Goal: Communication & Community: Answer question/provide support

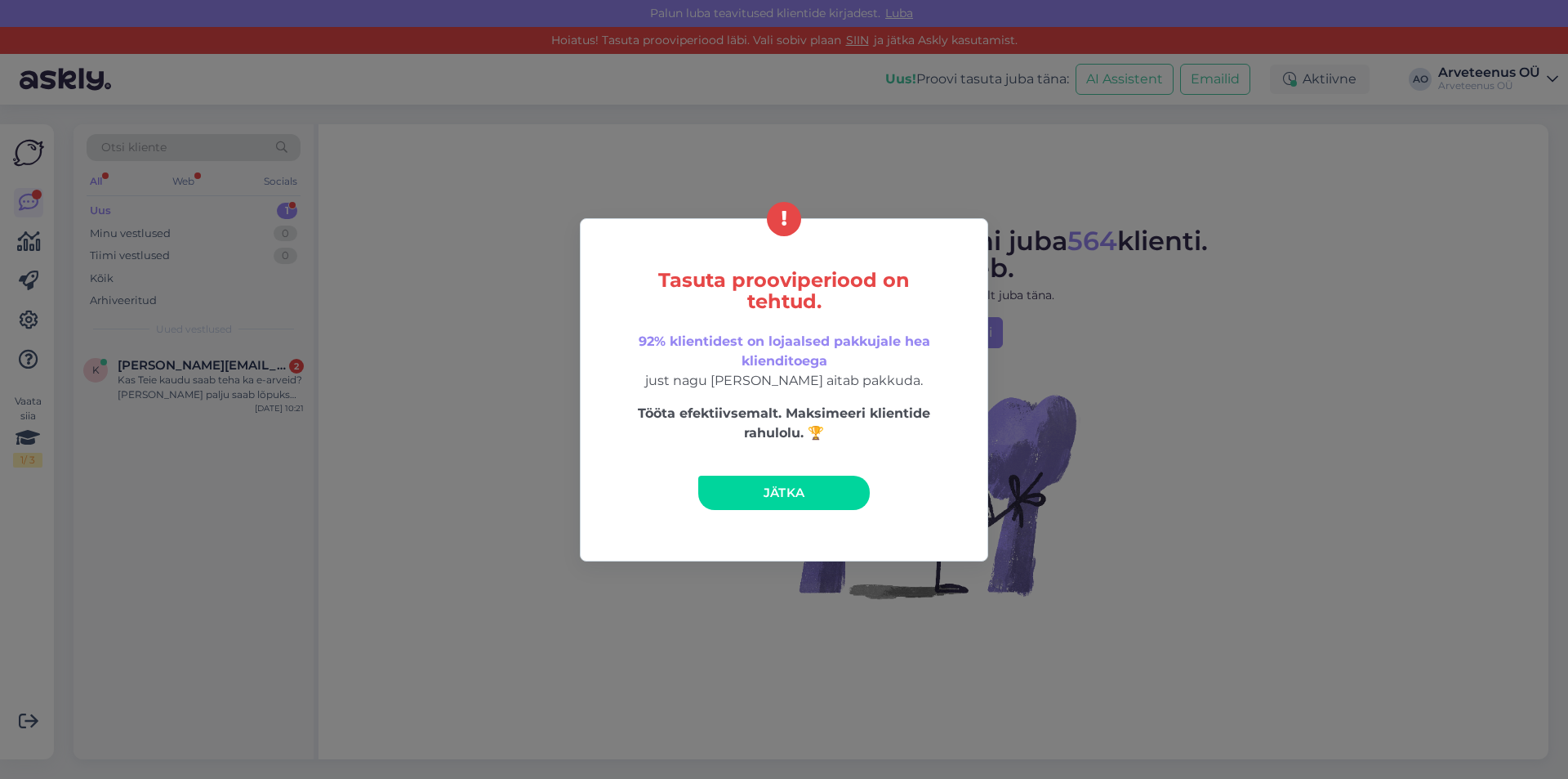
click at [831, 491] on link "Jätka" at bounding box center [784, 492] width 171 height 34
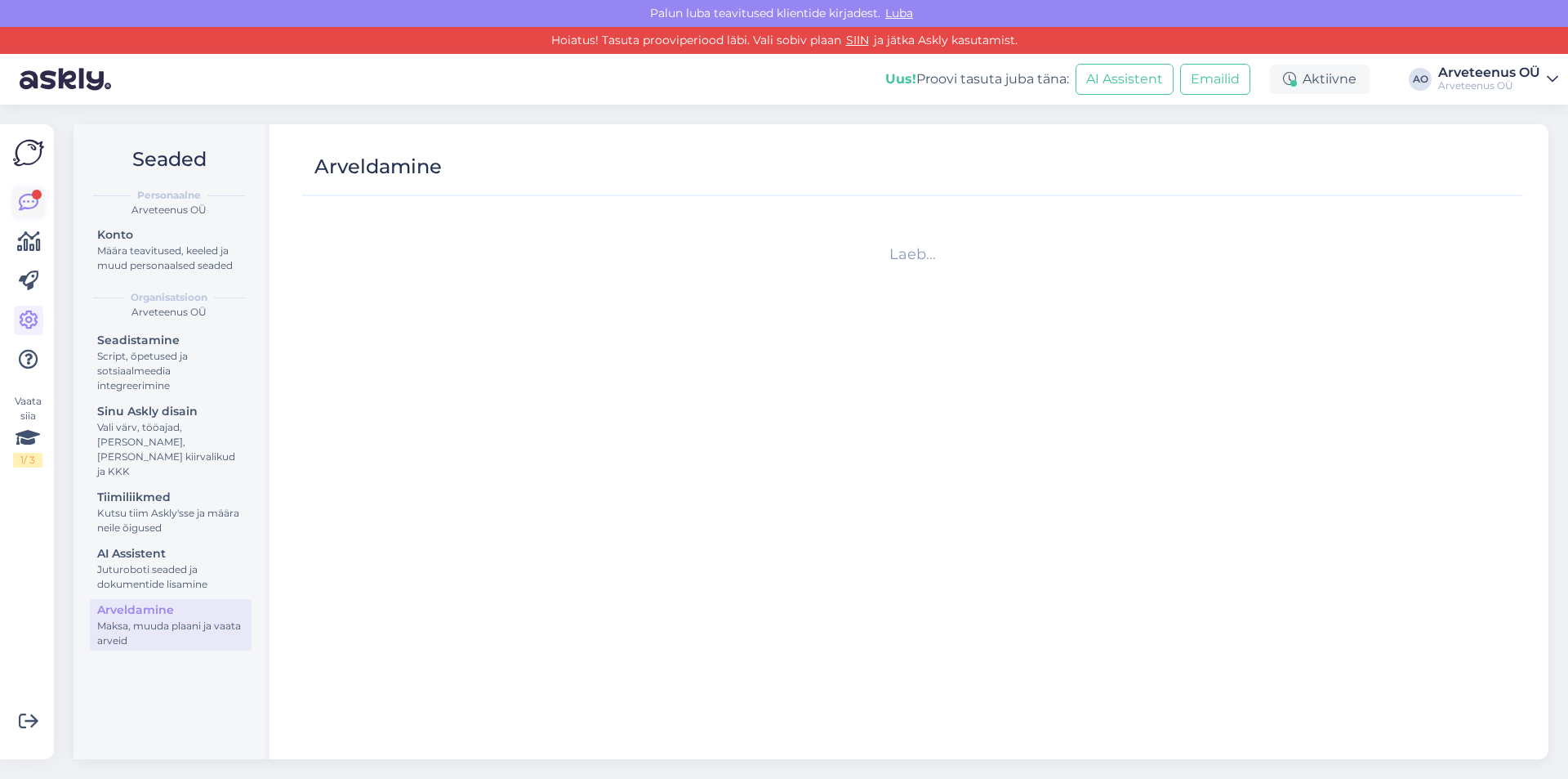
click at [28, 200] on icon at bounding box center [28, 202] width 19 height 19
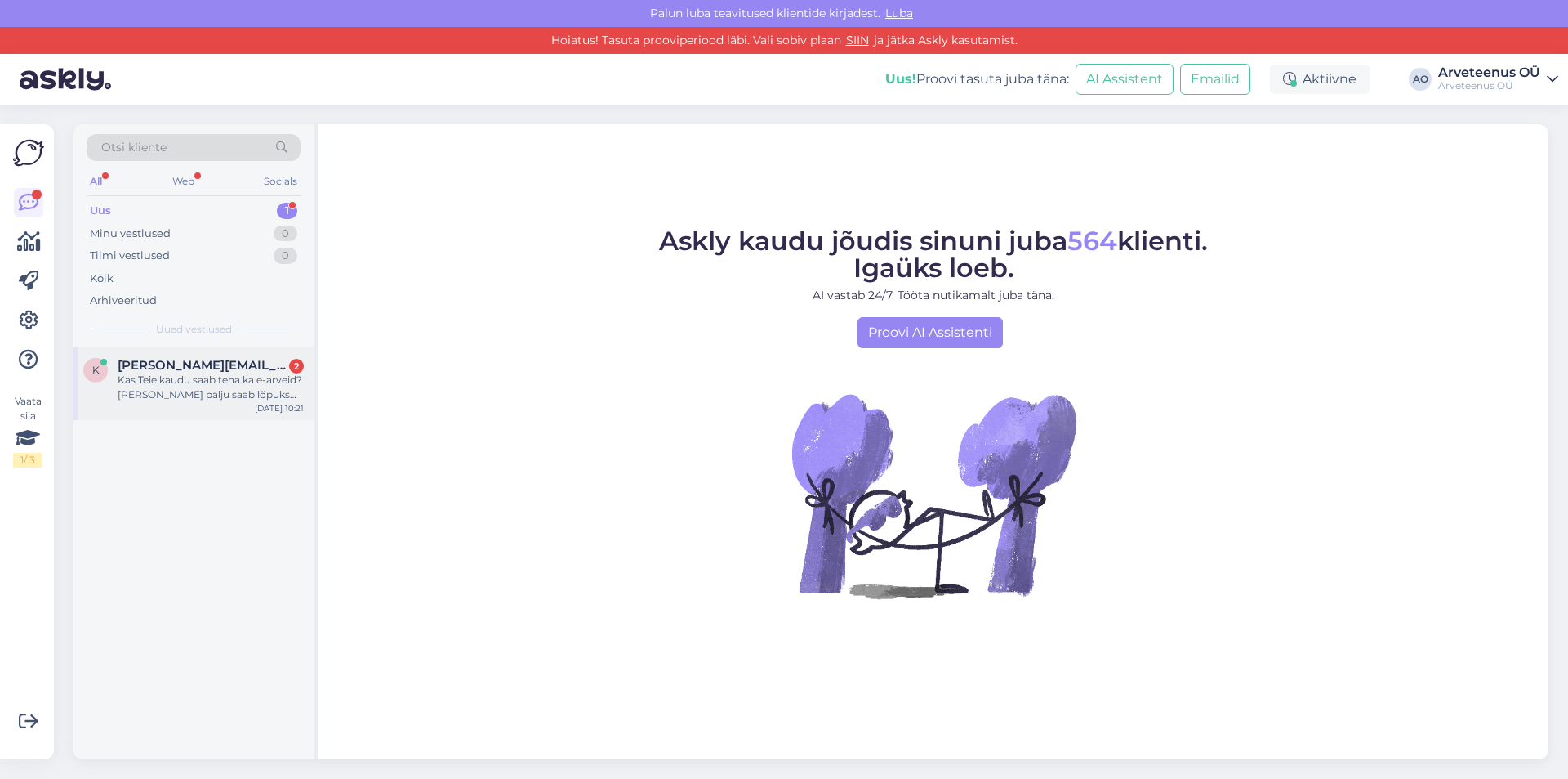
click at [226, 380] on div "Kas Teie kaudu saab teha ka e-arveid? [PERSON_NAME] palju saab lõpuks raha [PER…" at bounding box center [211, 387] width 187 height 29
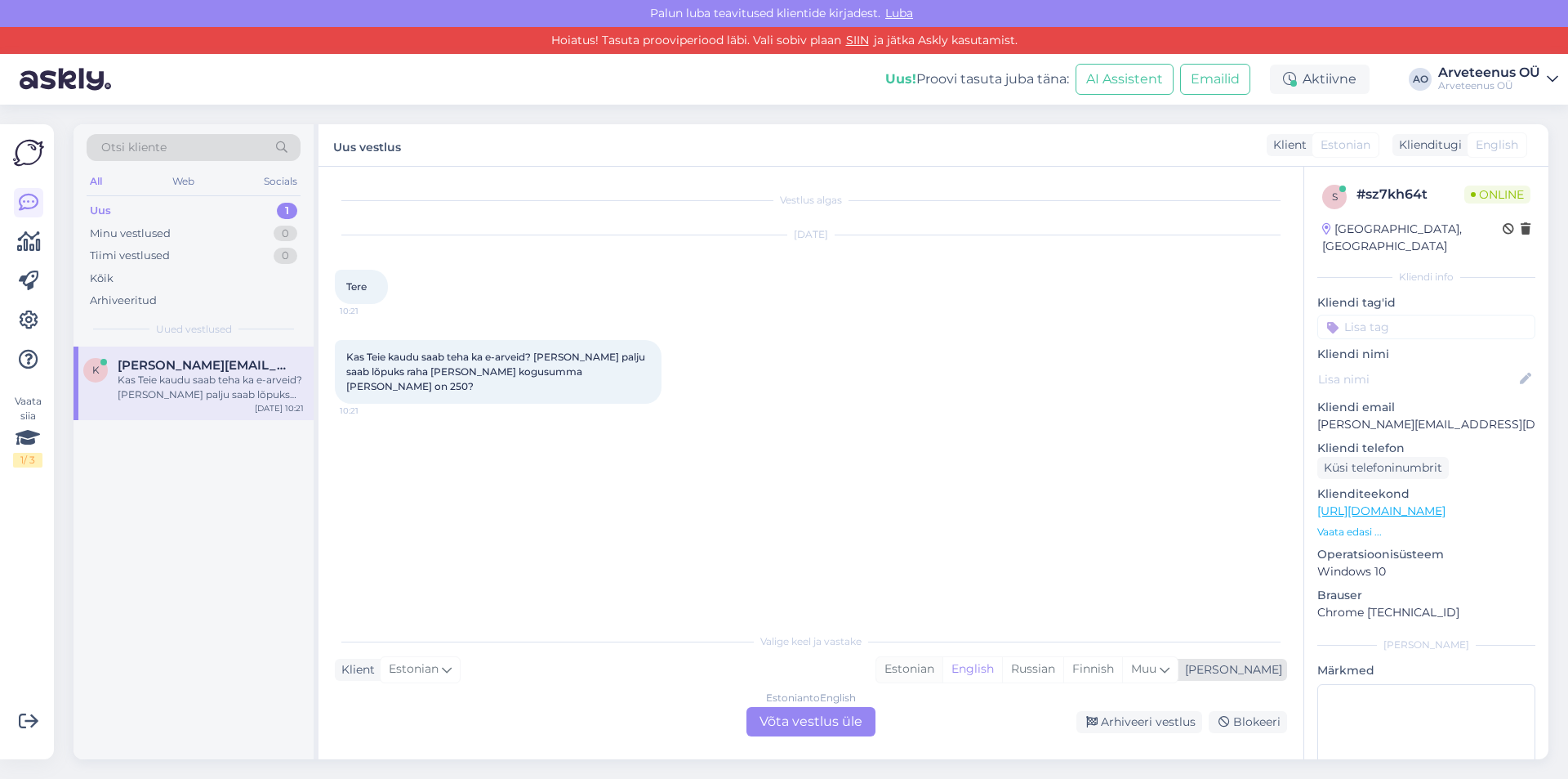
click at [942, 663] on div "Estonian" at bounding box center [909, 669] width 66 height 24
click at [815, 721] on div "Estonian to Estonian Võta vestlus üle" at bounding box center [811, 721] width 129 height 29
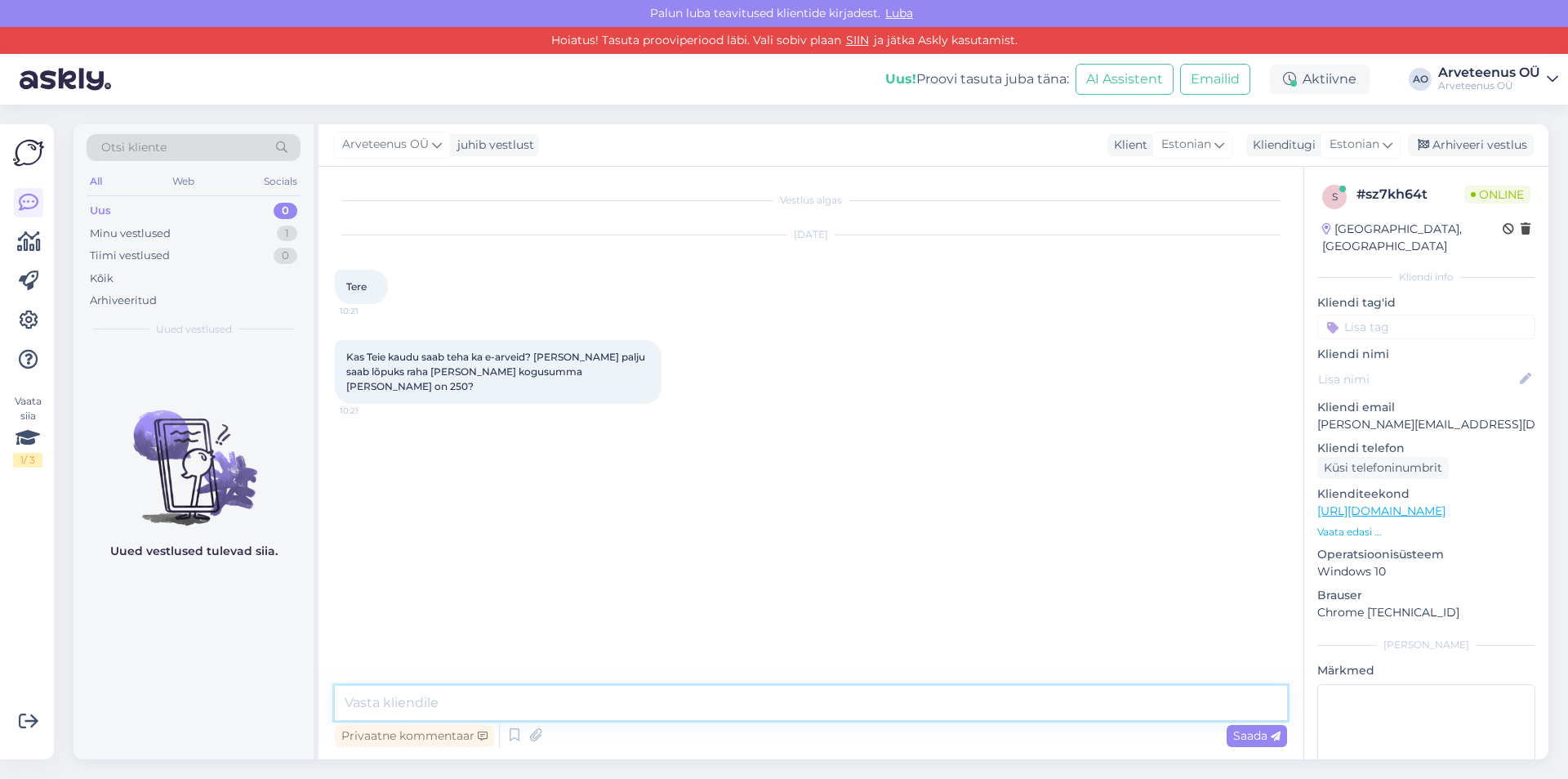
click at [481, 699] on textarea at bounding box center [811, 702] width 953 height 34
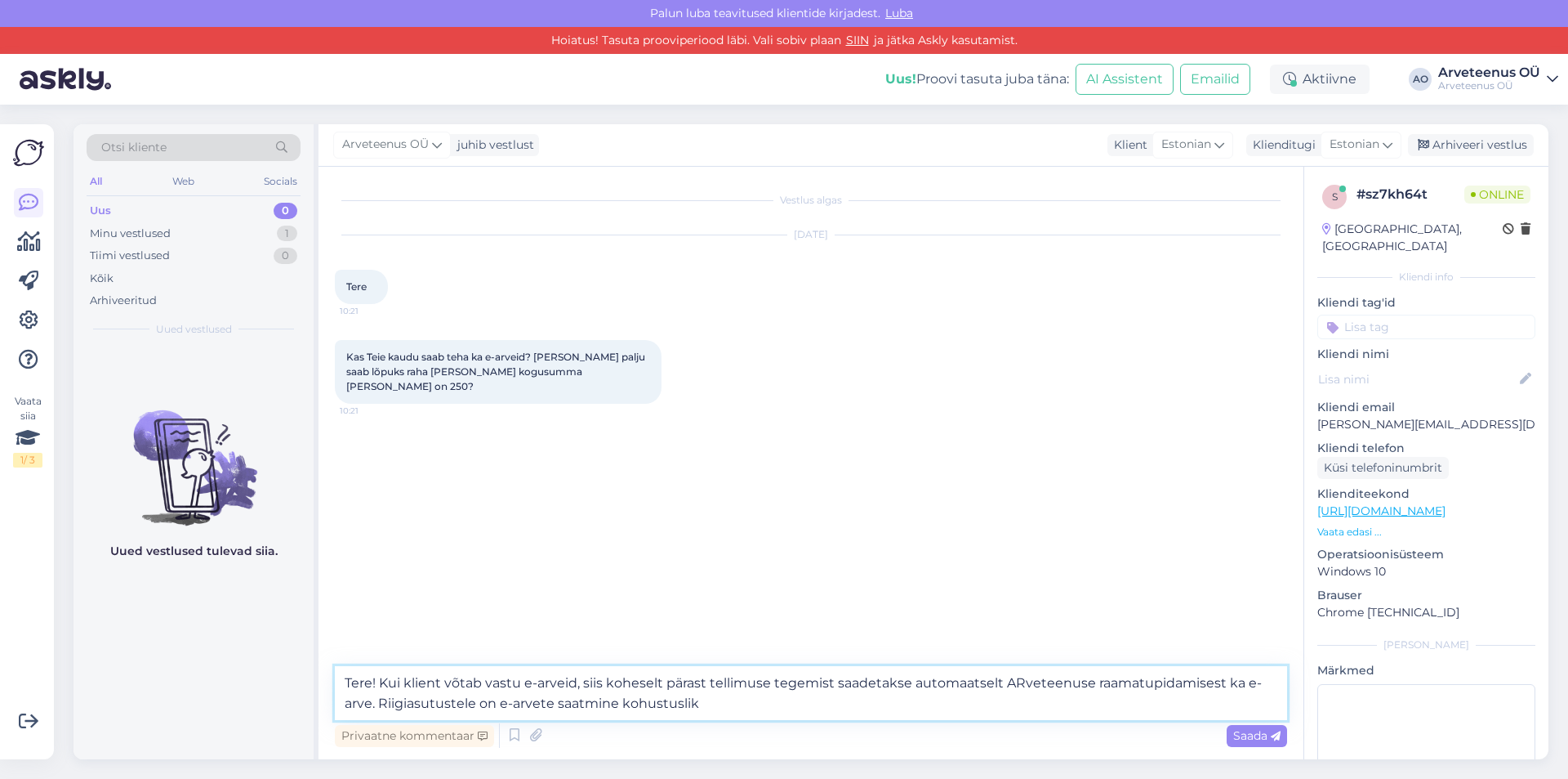
type textarea "Tere! Kui klient võtab vastu e-arveid, siis koheselt pärast tellimuse tegemist …"
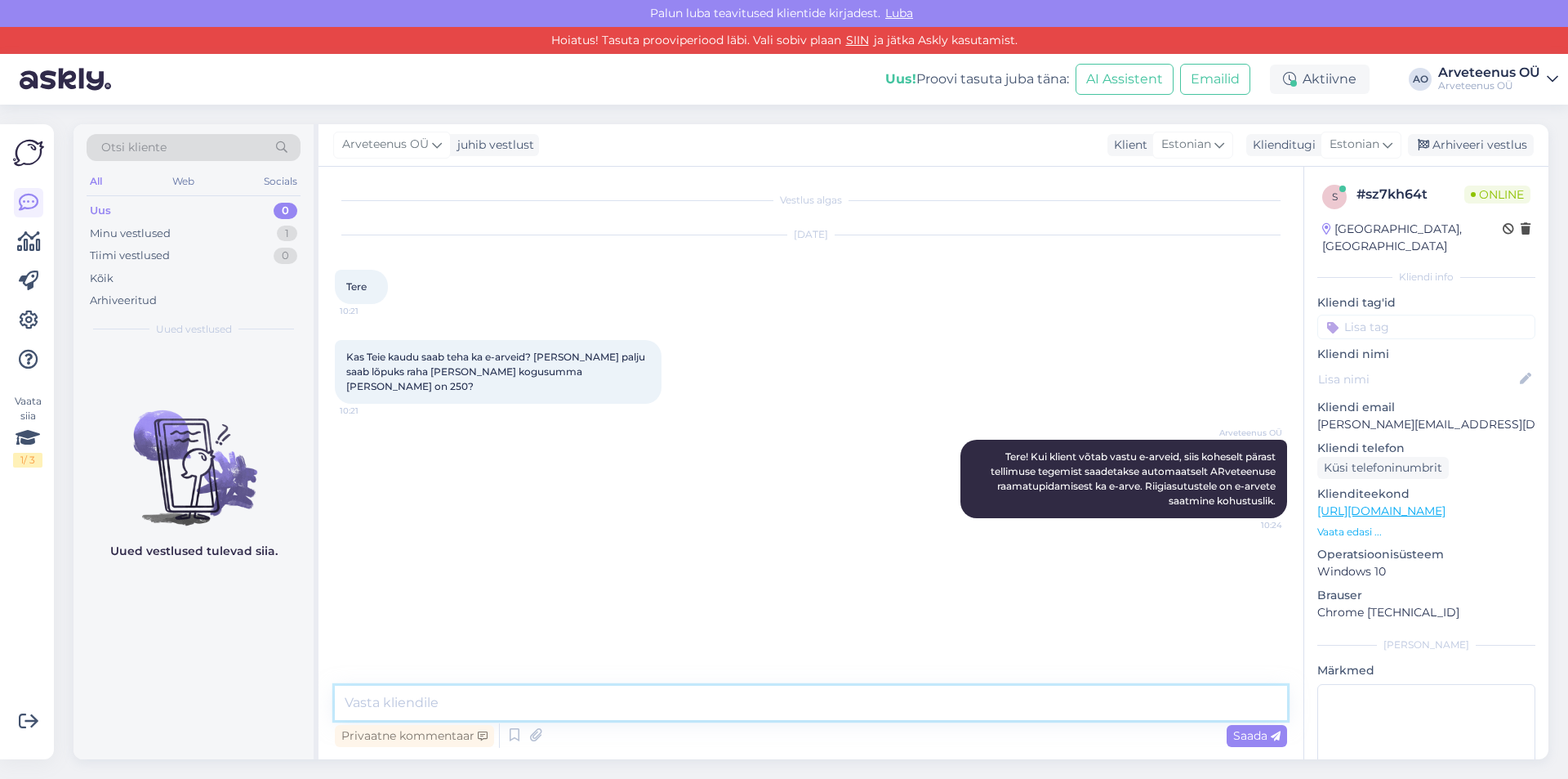
click at [508, 692] on textarea at bounding box center [811, 702] width 953 height 34
paste textarea "[URL][DOMAIN_NAME]"
type textarea "[URL][DOMAIN_NAME]"
type textarea "Sellelt lingilt saate teha vajalikud arvestused."
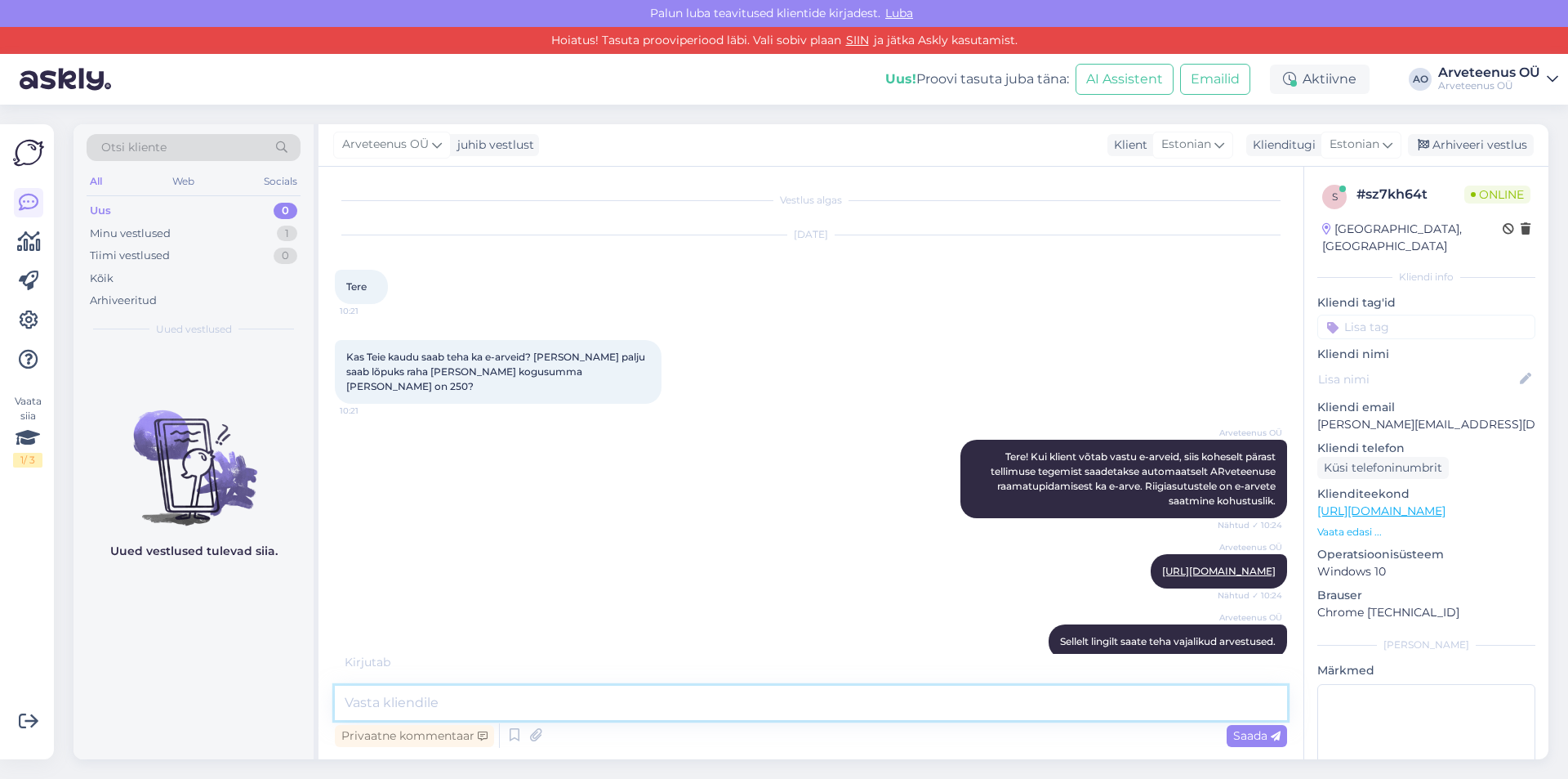
click at [440, 717] on textarea at bounding box center [811, 702] width 953 height 34
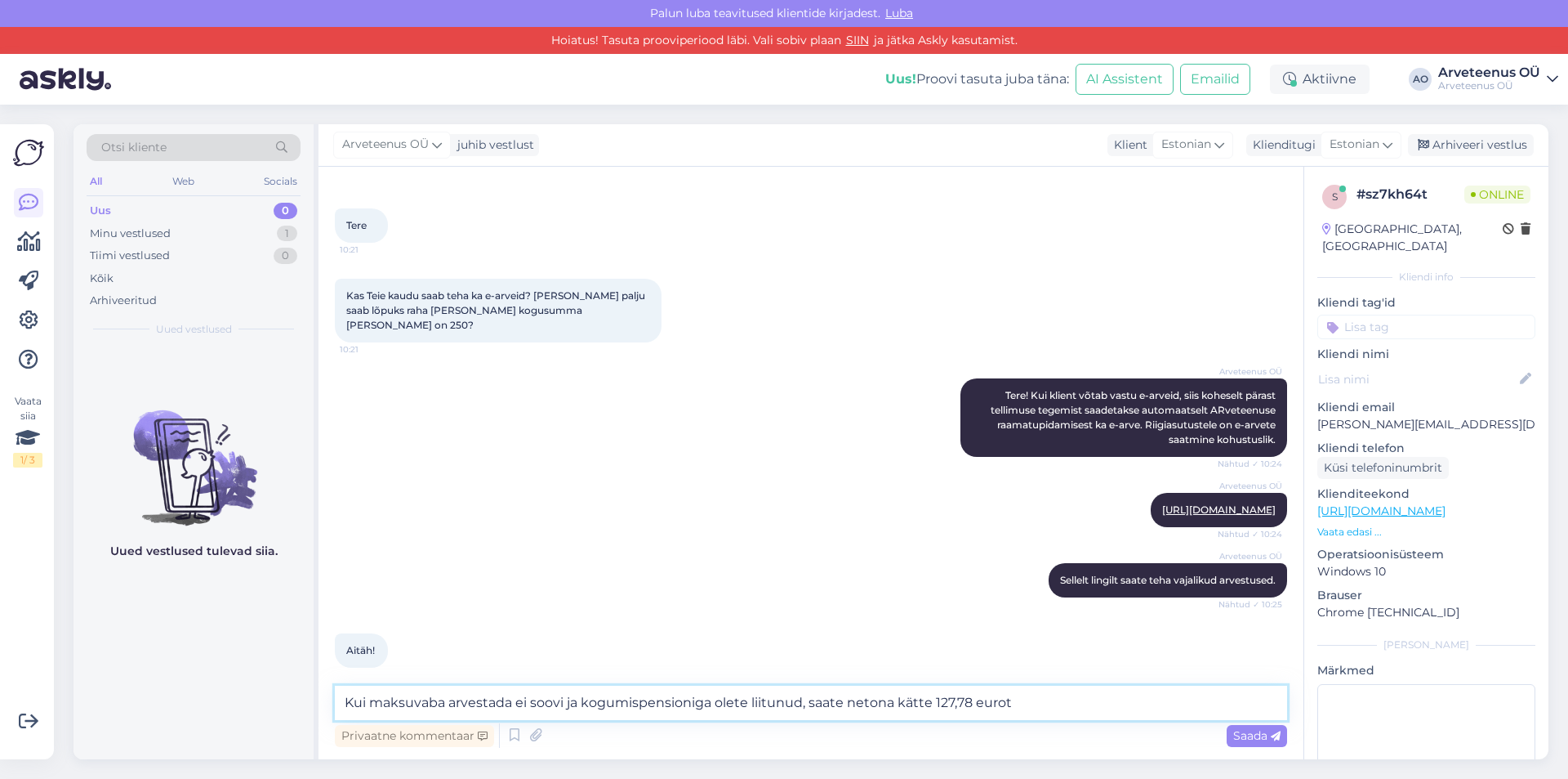
type textarea "Kui maksuvaba arvestada ei soovi ja kogumispensioniga olete liitunud, saate net…"
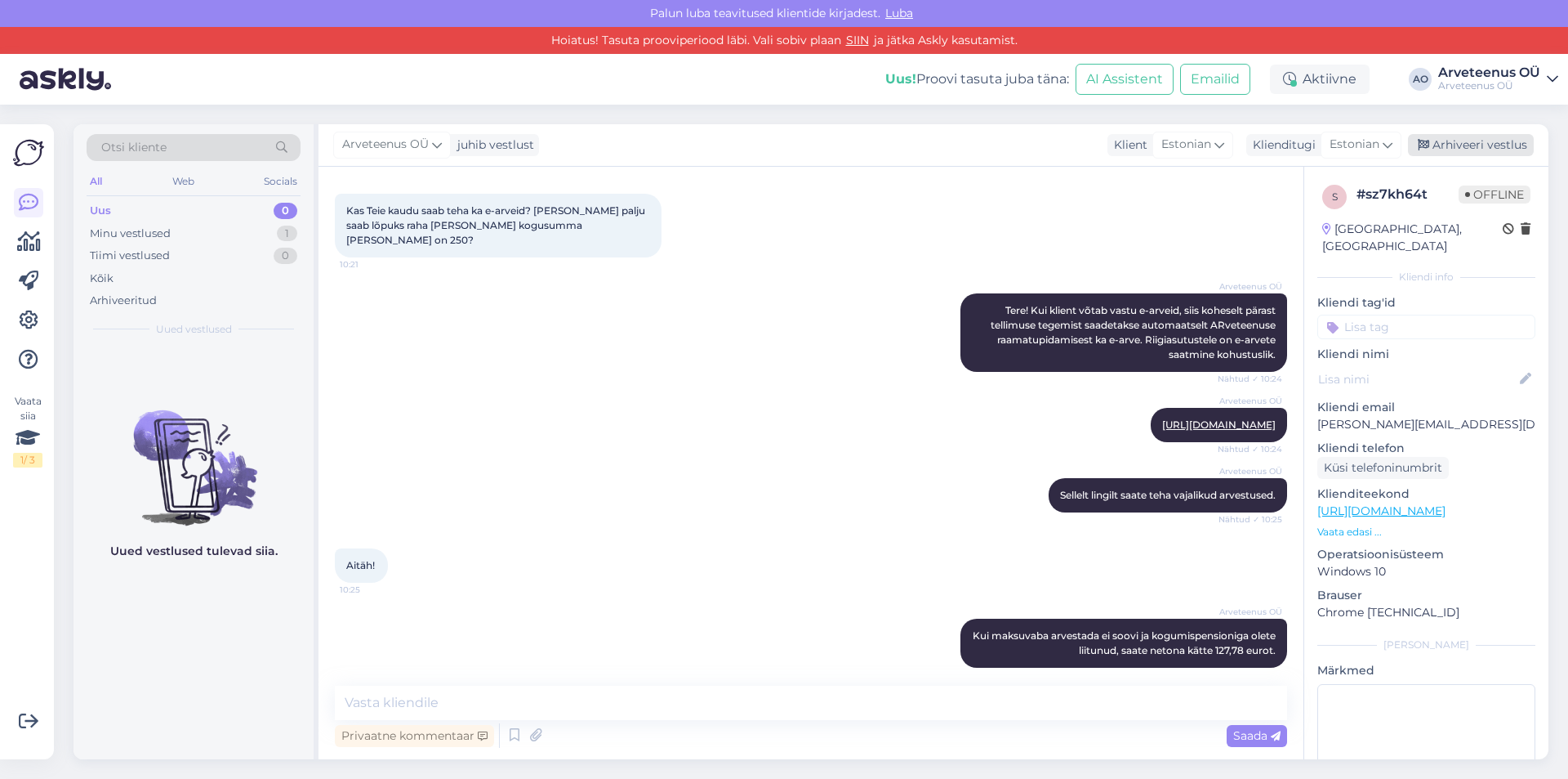
click at [1495, 141] on div "Arhiveeri vestlus" at bounding box center [1471, 144] width 126 height 22
